Goal: Check status: Check status

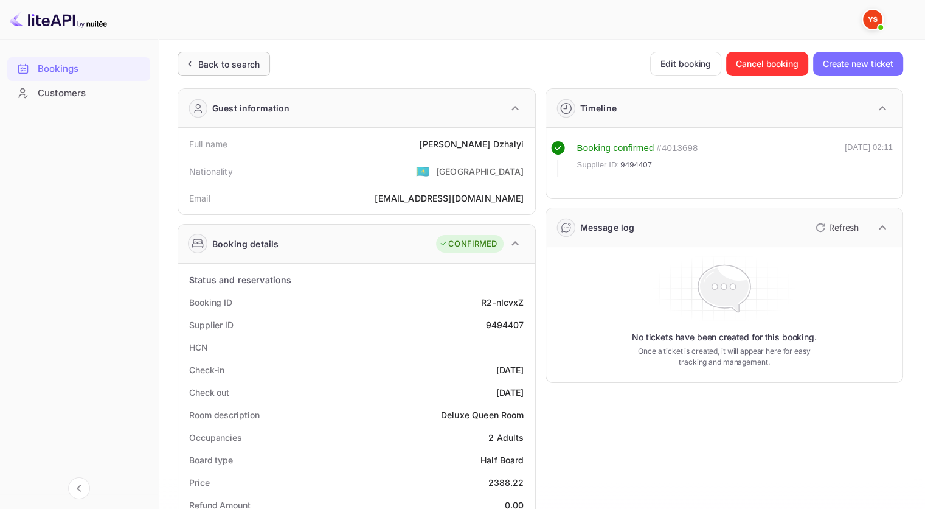
click at [229, 61] on div "Back to search" at bounding box center [228, 64] width 61 height 13
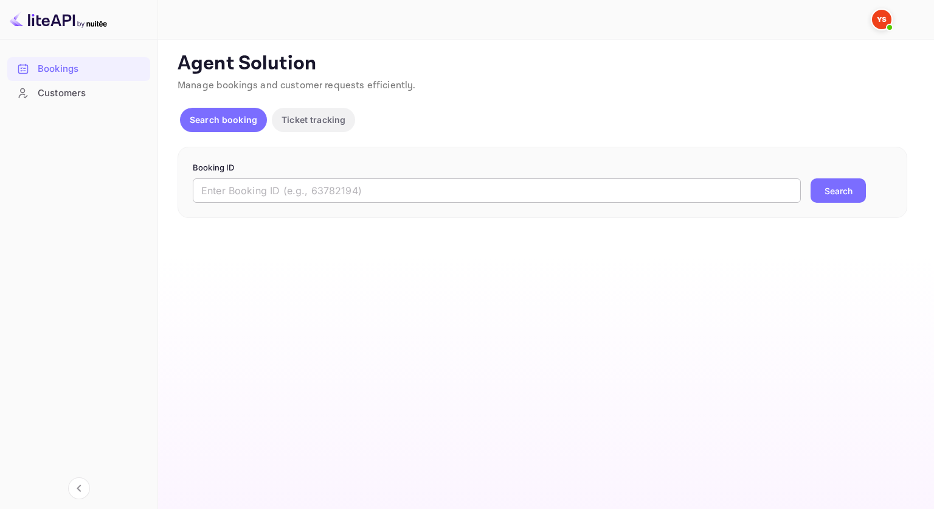
click at [286, 198] on input "text" at bounding box center [497, 190] width 608 height 24
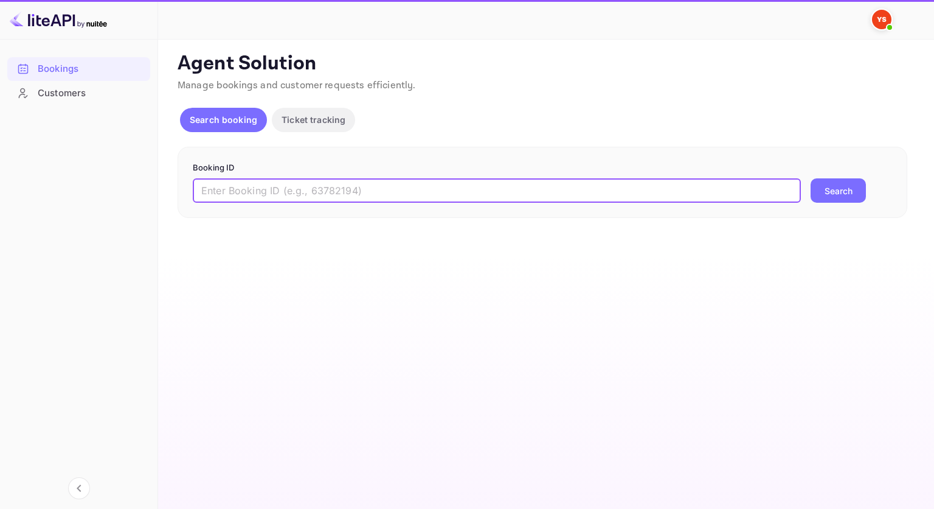
paste input "9473541"
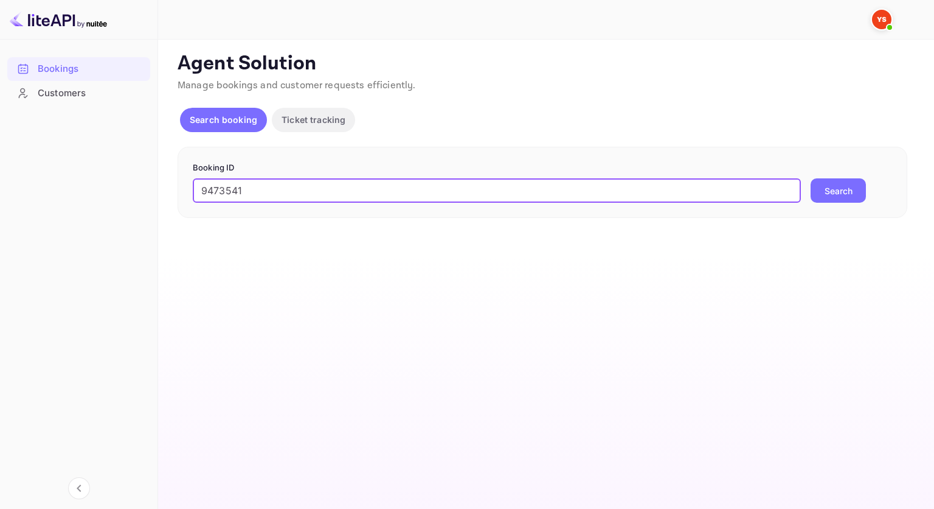
type input "9473541"
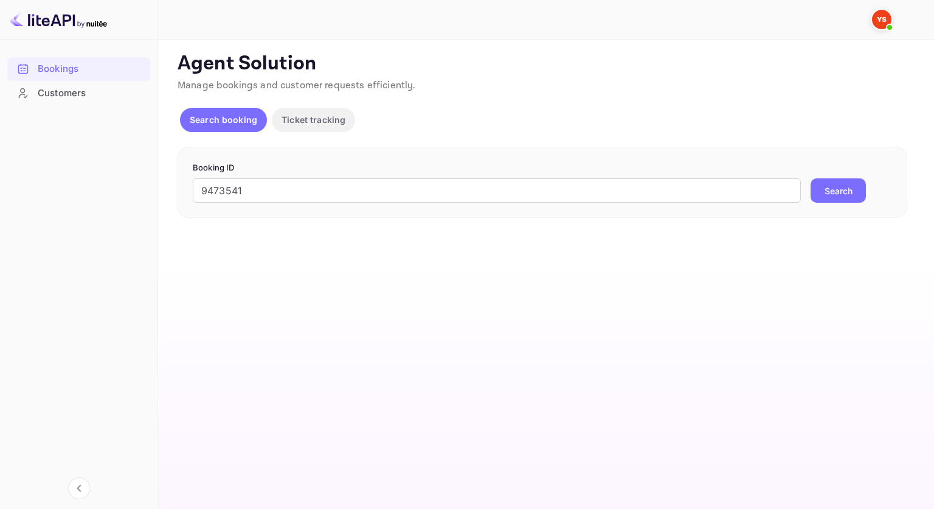
click at [836, 189] on button "Search" at bounding box center [838, 190] width 55 height 24
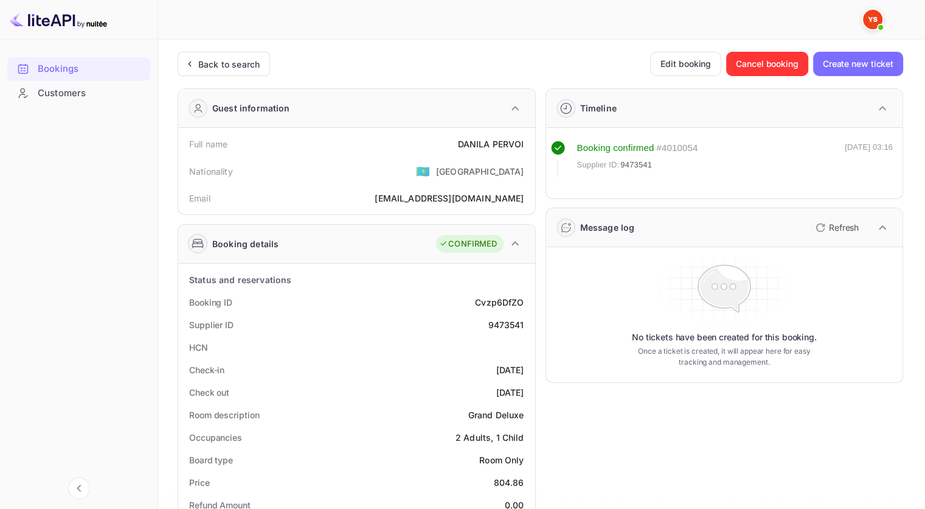
click at [522, 142] on div "DANILA PERVOI" at bounding box center [491, 143] width 66 height 13
drag, startPoint x: 526, startPoint y: 142, endPoint x: 453, endPoint y: 141, distance: 73.6
click at [453, 141] on div "Full name [PERSON_NAME]" at bounding box center [356, 144] width 347 height 23
copy div "DANILA PERVOI"
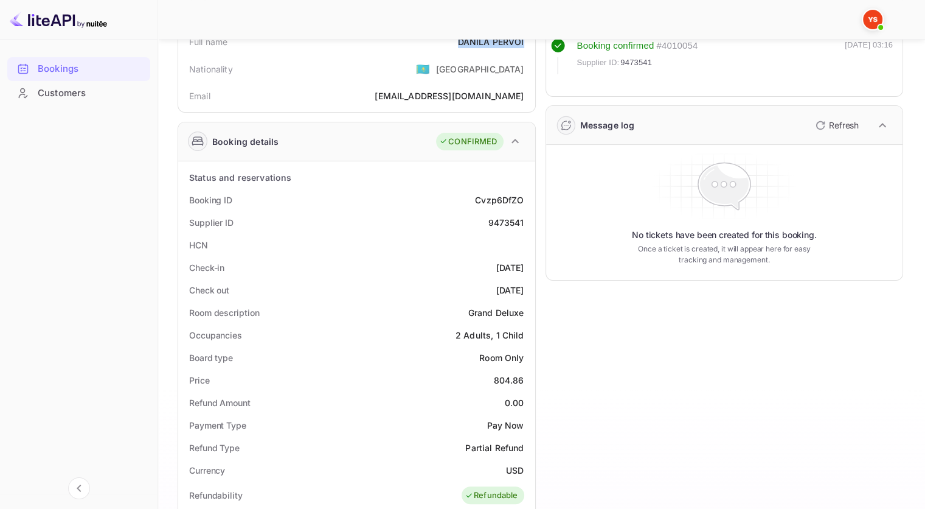
scroll to position [243, 0]
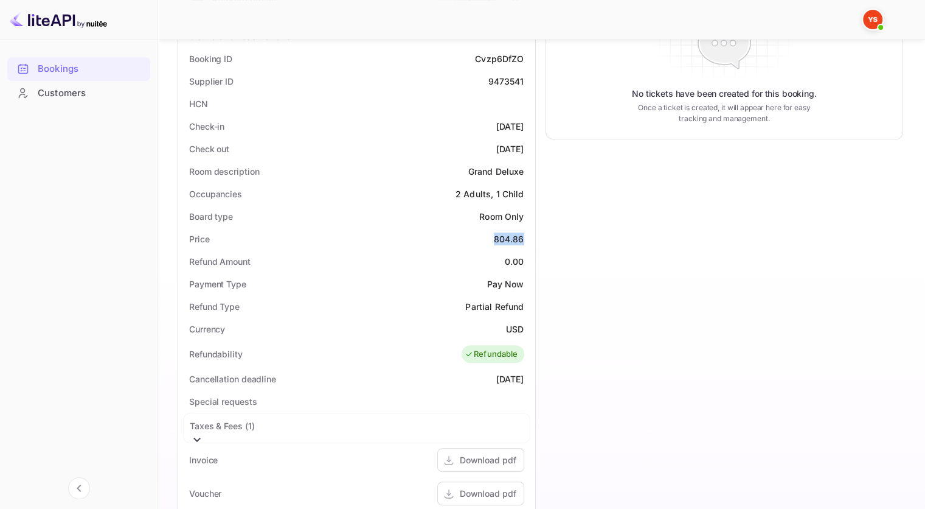
drag, startPoint x: 506, startPoint y: 239, endPoint x: 483, endPoint y: 239, distance: 23.1
click at [483, 239] on div "Price 804.86" at bounding box center [356, 239] width 347 height 23
copy div "804.86"
